Goal: Find specific page/section: Find specific page/section

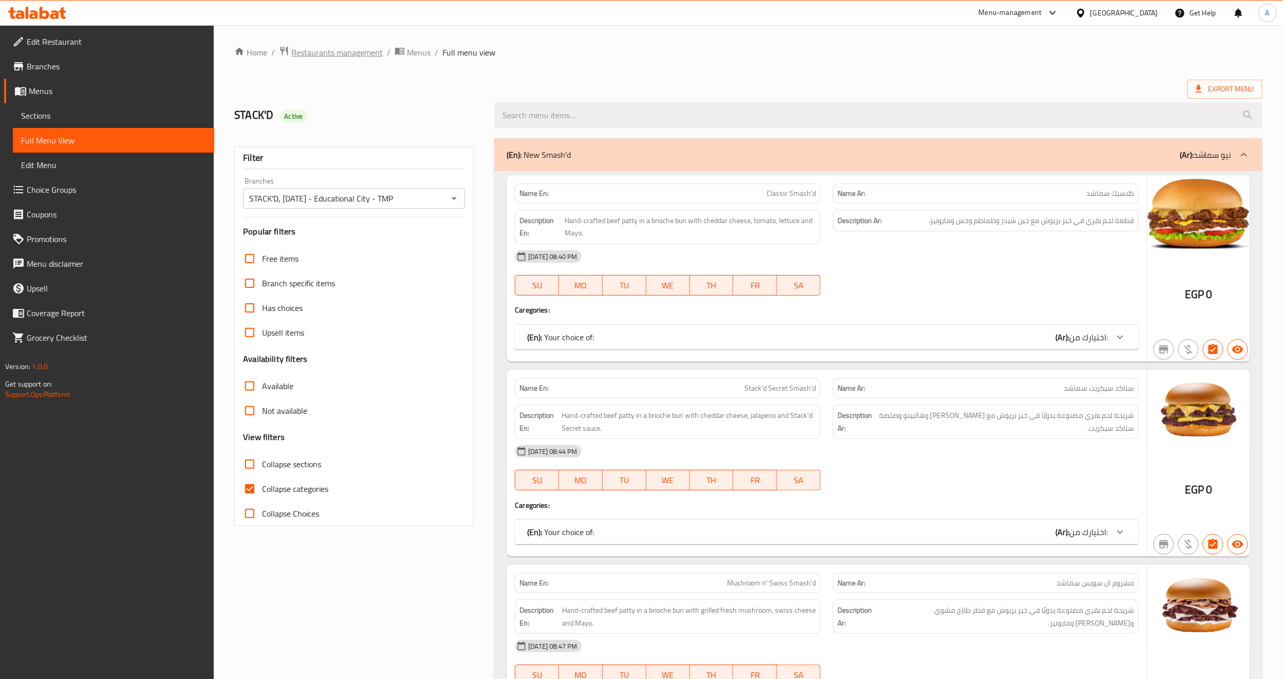
click at [356, 51] on span "Restaurants management" at bounding box center [336, 52] width 91 height 12
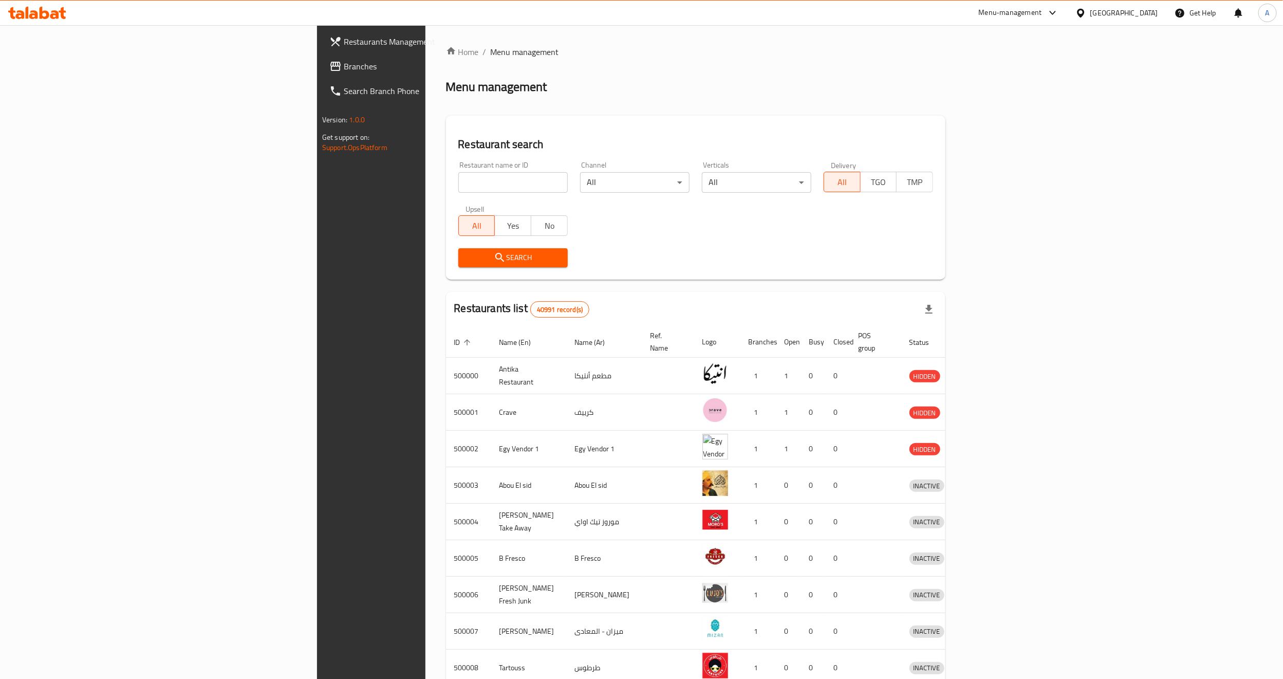
click at [458, 171] on div "Restaurant name or ID Restaurant name or ID" at bounding box center [512, 176] width 109 height 31
click at [458, 177] on input "search" at bounding box center [512, 182] width 109 height 21
paste input "694394"
type input "694394"
click at [494, 262] on icon "submit" at bounding box center [500, 257] width 12 height 12
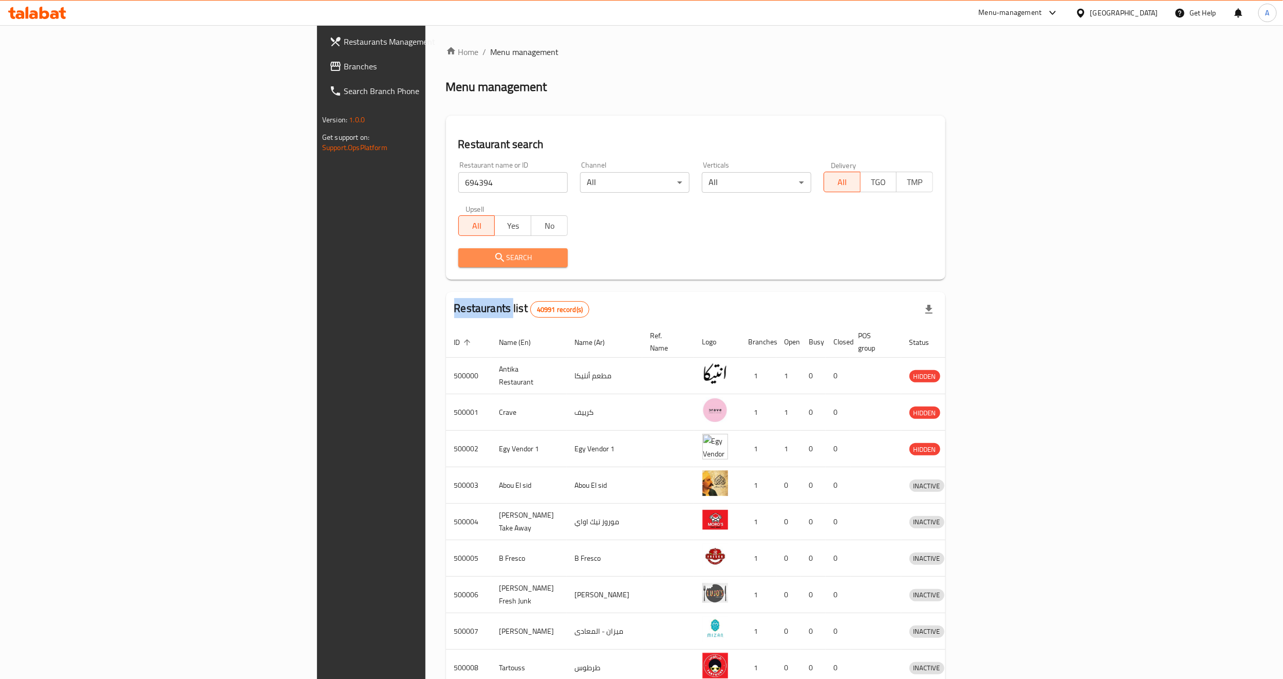
click at [356, 262] on div at bounding box center [641, 339] width 1283 height 679
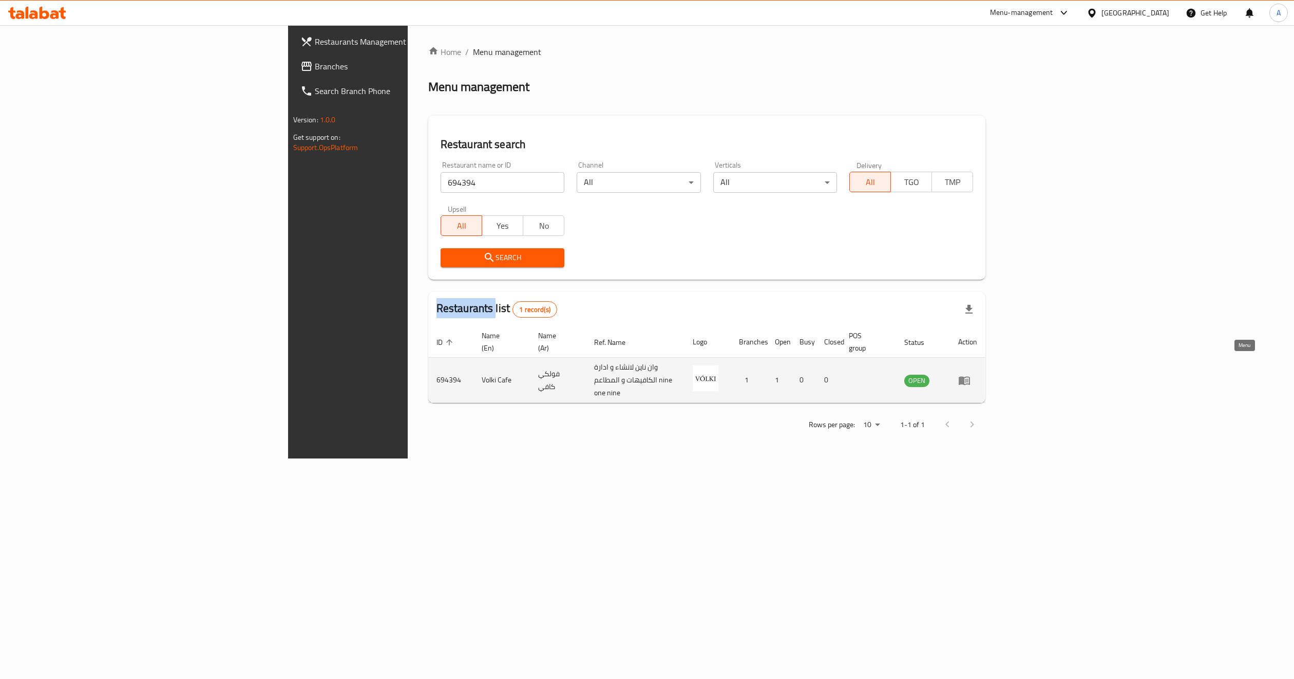
click at [969, 379] on icon "enhanced table" at bounding box center [967, 381] width 4 height 4
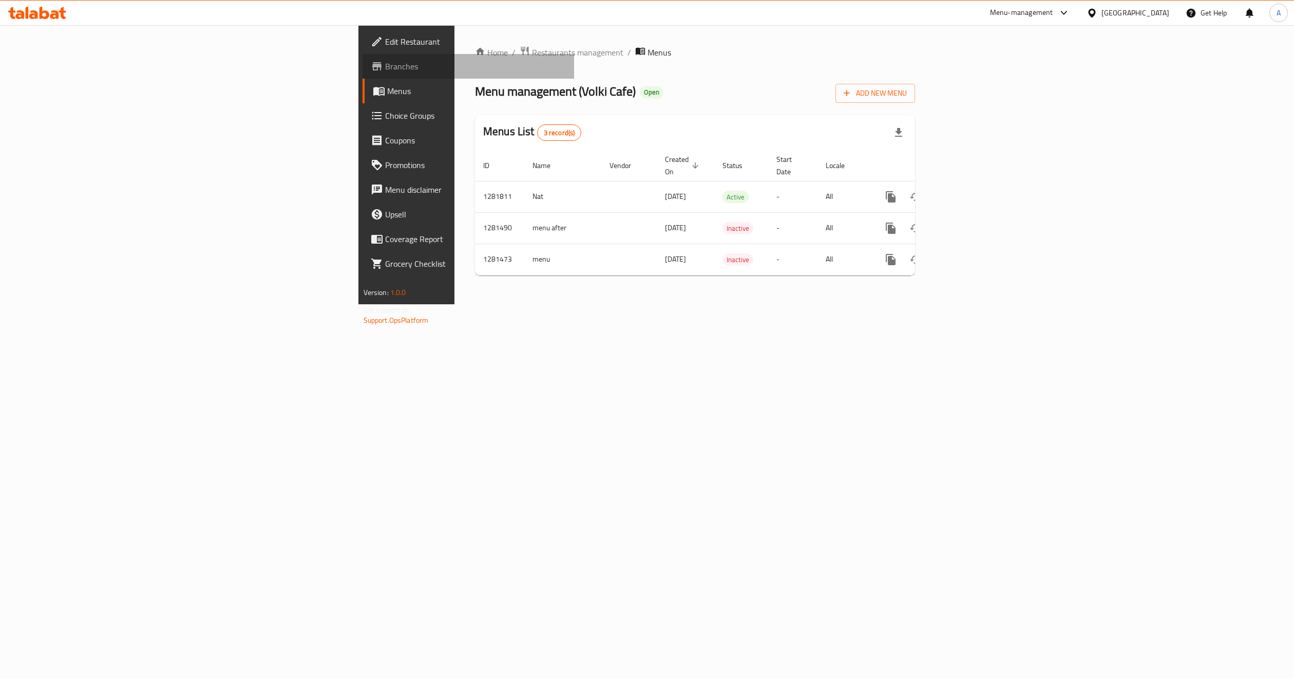
click at [385, 61] on span "Branches" at bounding box center [475, 66] width 181 height 12
